Goal: Contribute content

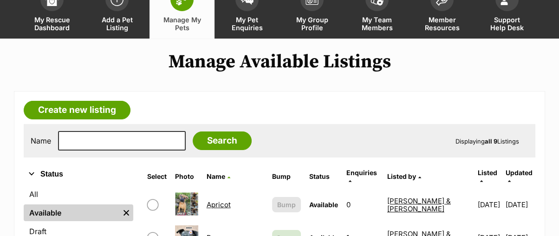
scroll to position [52, 0]
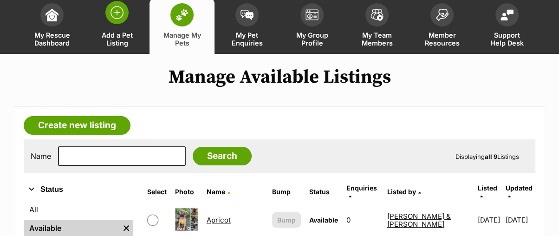
click at [122, 13] on img at bounding box center [116, 12] width 13 height 13
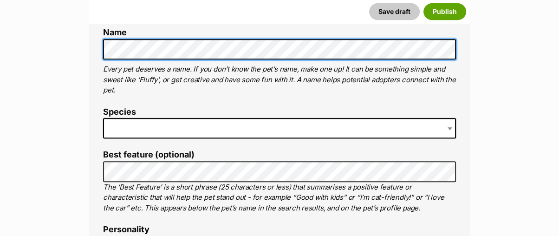
scroll to position [412, 0]
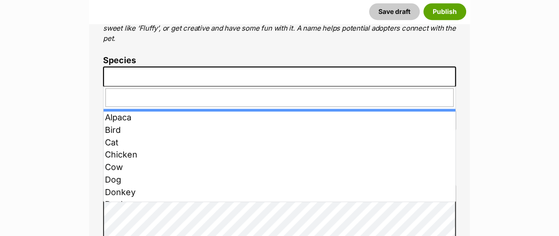
click at [148, 82] on span at bounding box center [279, 76] width 353 height 20
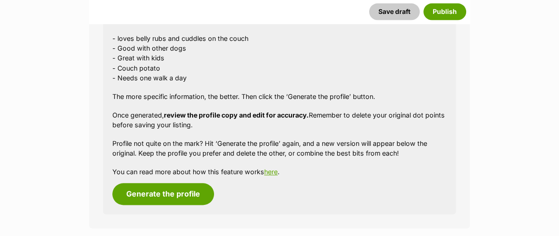
scroll to position [961, 0]
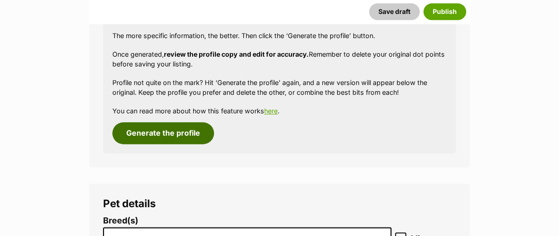
click at [169, 132] on button "Generate the profile" at bounding box center [163, 132] width 102 height 21
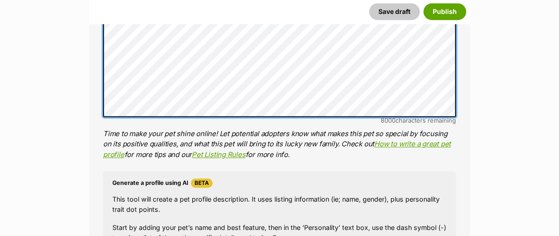
scroll to position [37, 0]
click at [100, 76] on div "About This Pet Name Henlo there, it looks like you might be using the pet name …" at bounding box center [279, 56] width 381 height 777
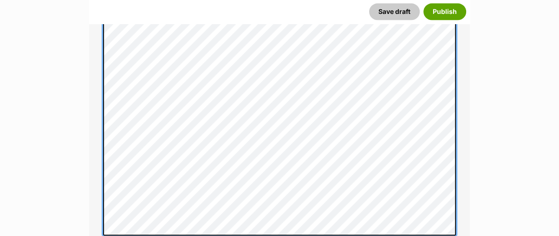
scroll to position [734, 0]
